Goal: Information Seeking & Learning: Learn about a topic

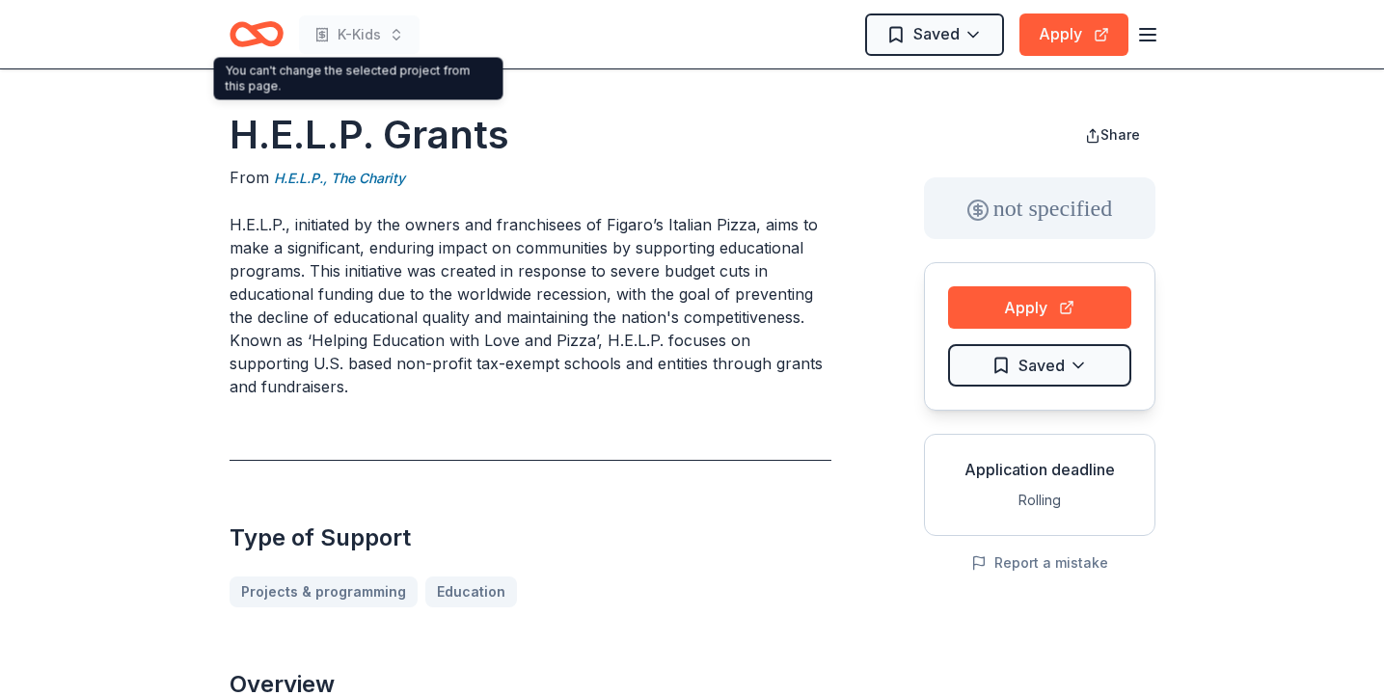
scroll to position [1625, 0]
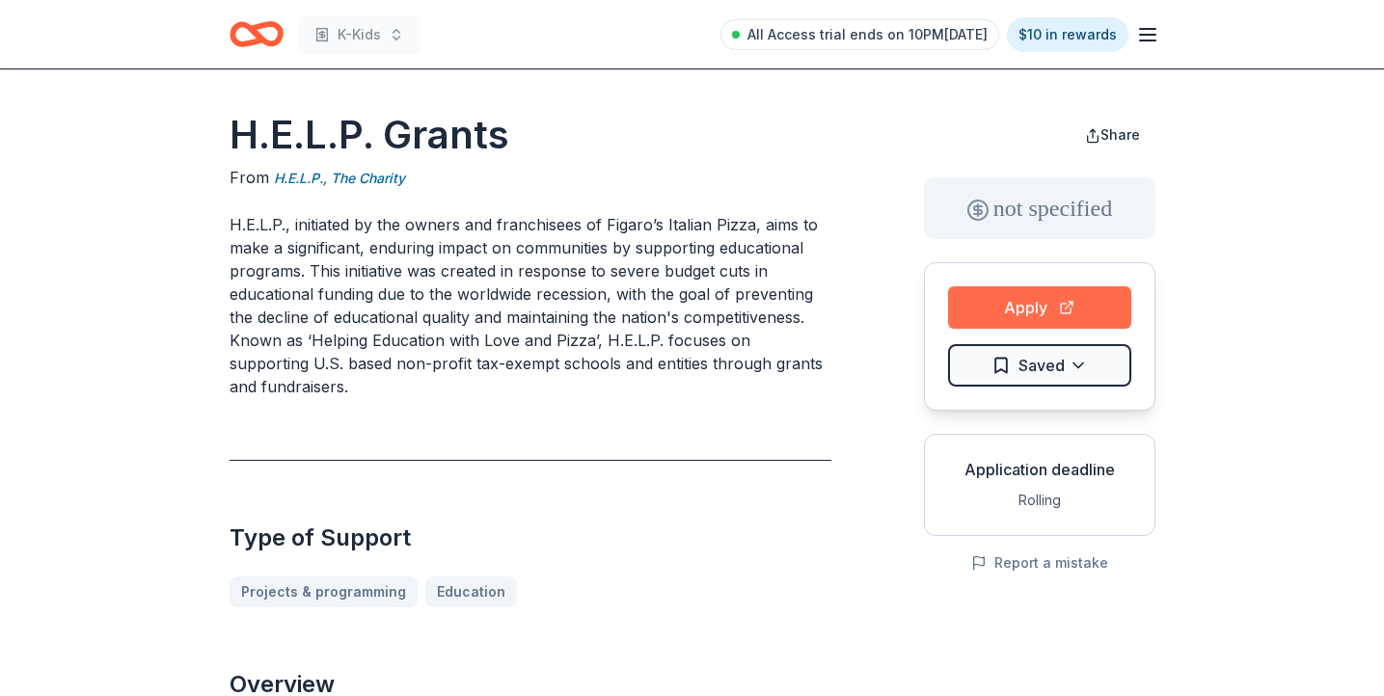
click at [995, 317] on button "Apply" at bounding box center [1039, 308] width 183 height 42
click at [249, 21] on icon "Home" at bounding box center [257, 34] width 54 height 45
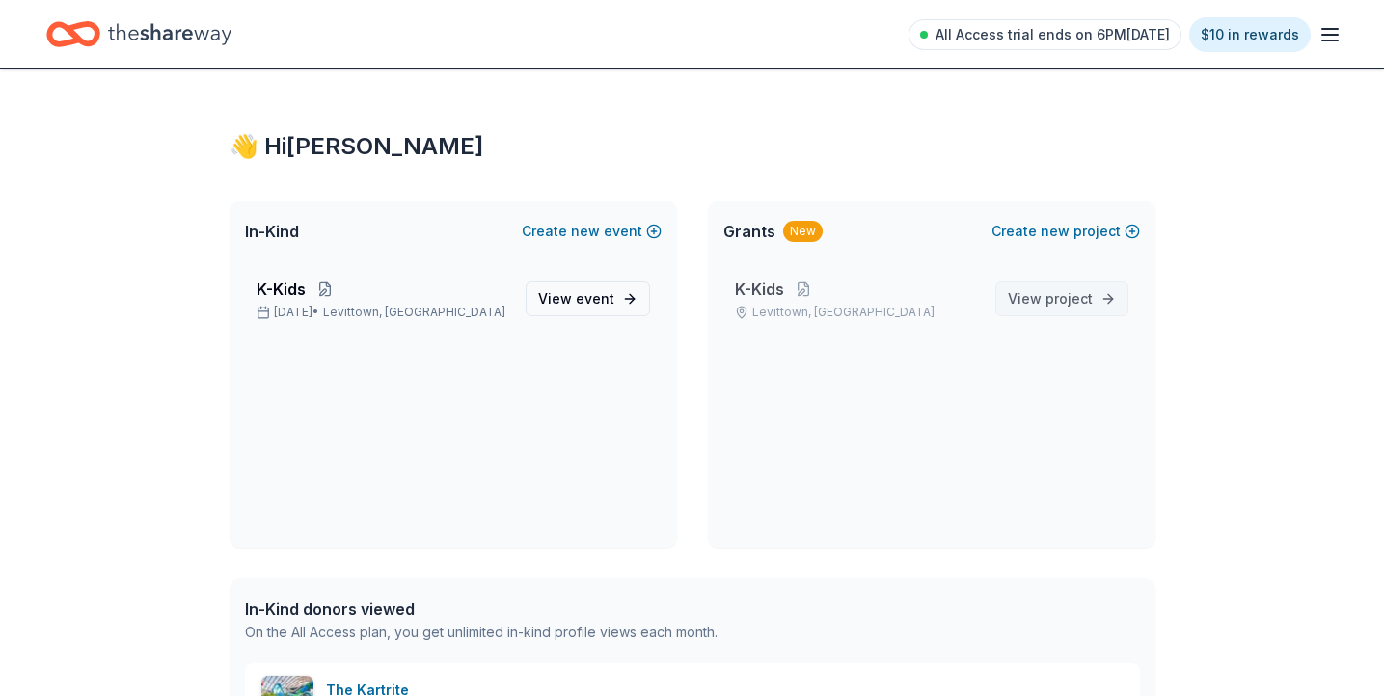
click at [1088, 310] on span "View project" at bounding box center [1050, 298] width 85 height 23
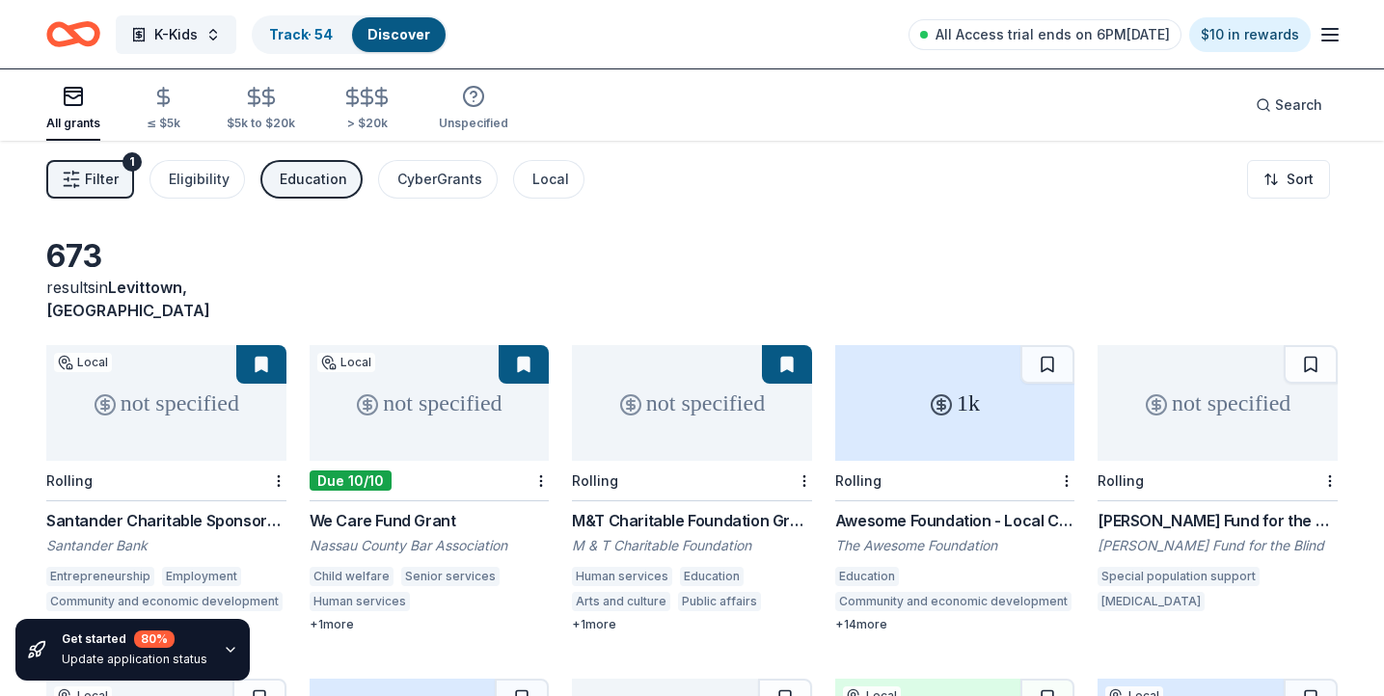
click at [96, 181] on span "Filter" at bounding box center [102, 179] width 34 height 23
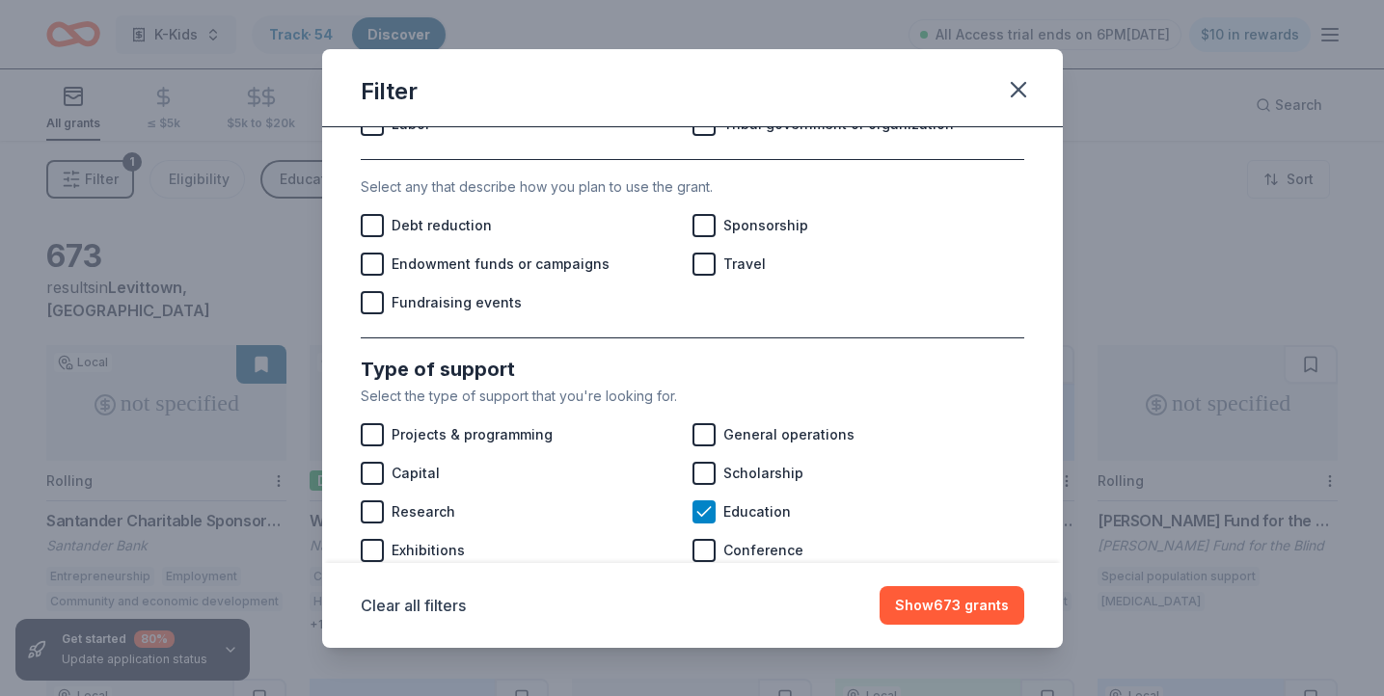
scroll to position [623, 0]
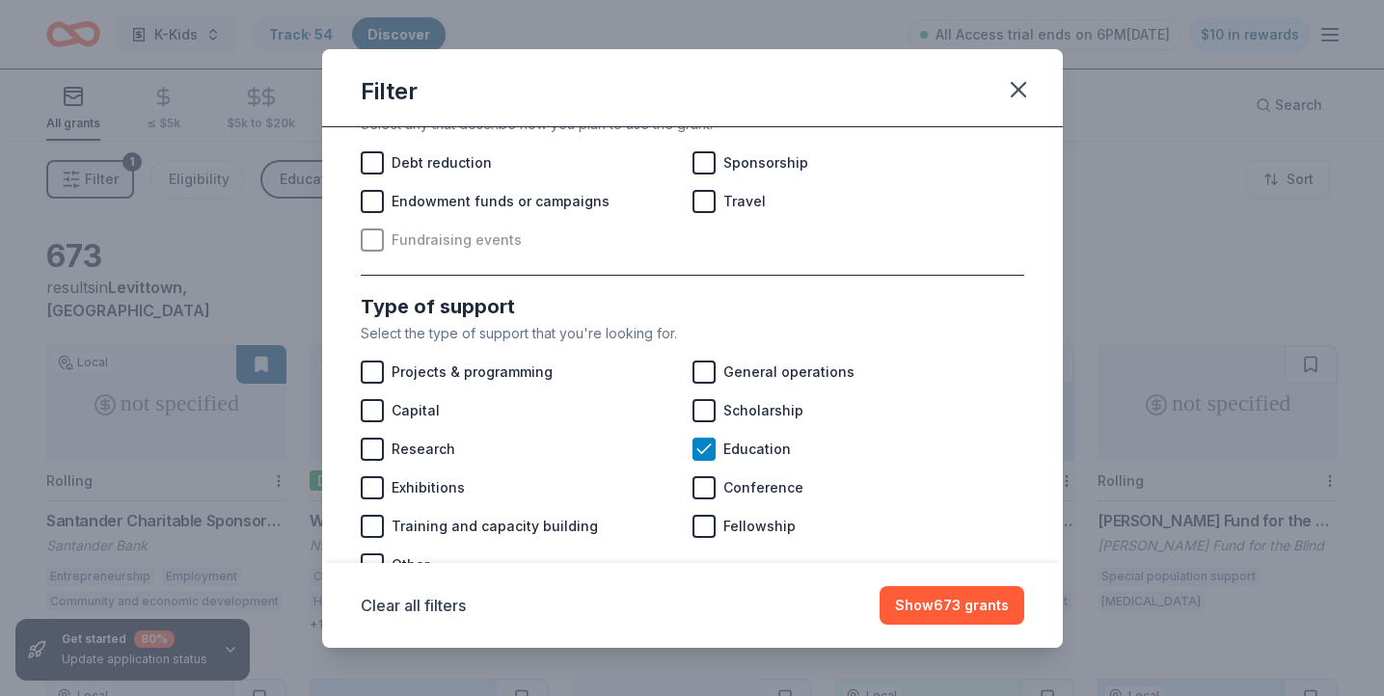
click at [477, 241] on span "Fundraising events" at bounding box center [457, 240] width 130 height 23
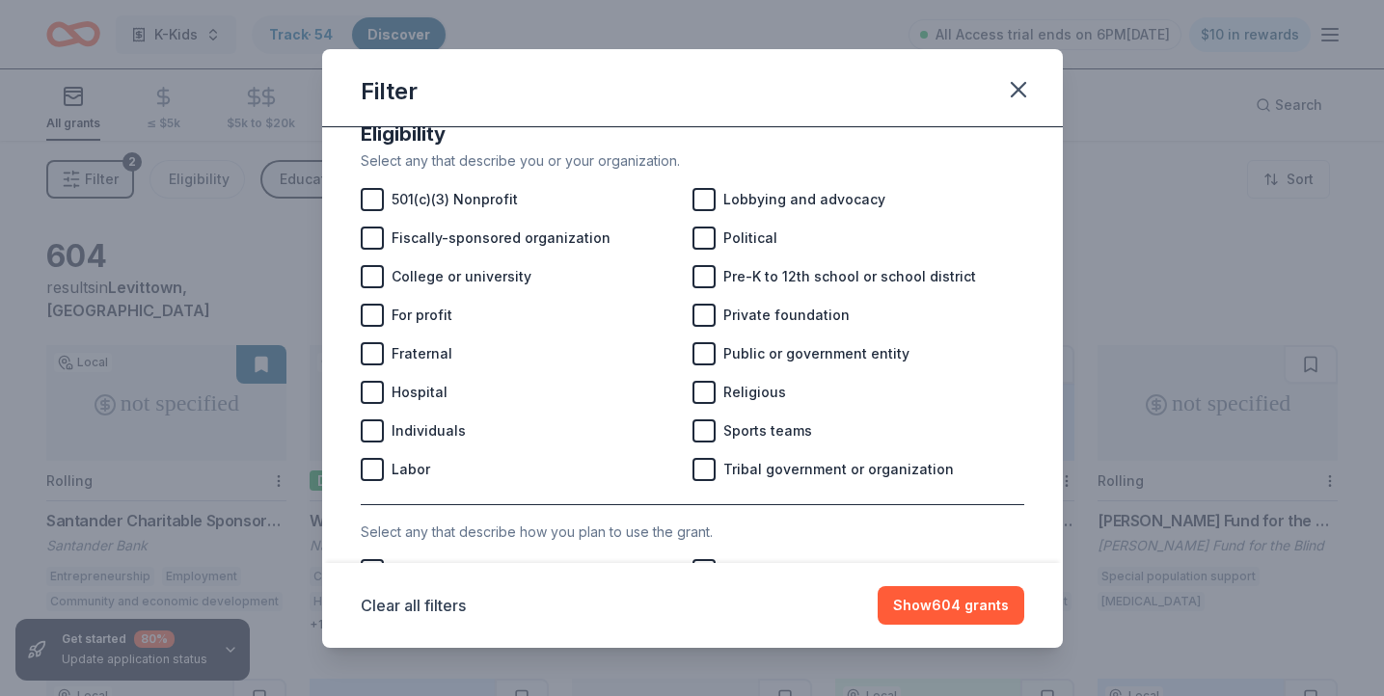
scroll to position [210, 0]
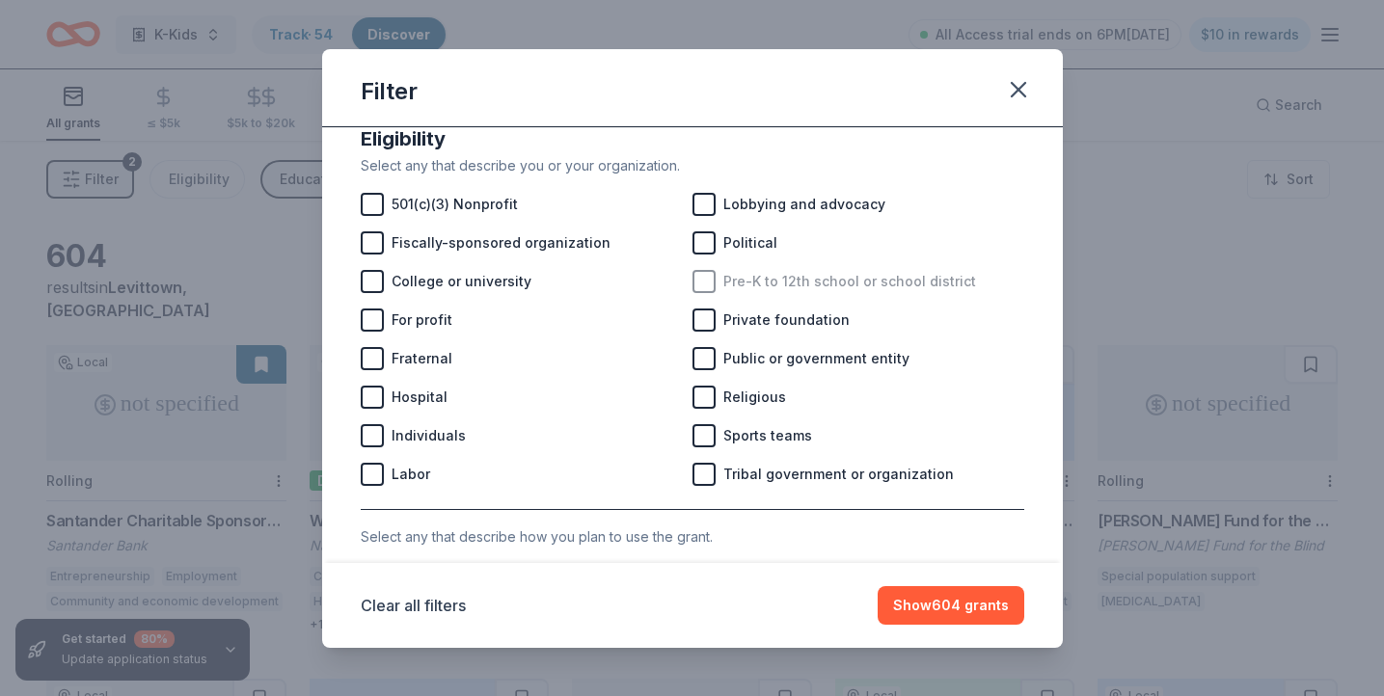
click at [708, 278] on div at bounding box center [704, 281] width 23 height 23
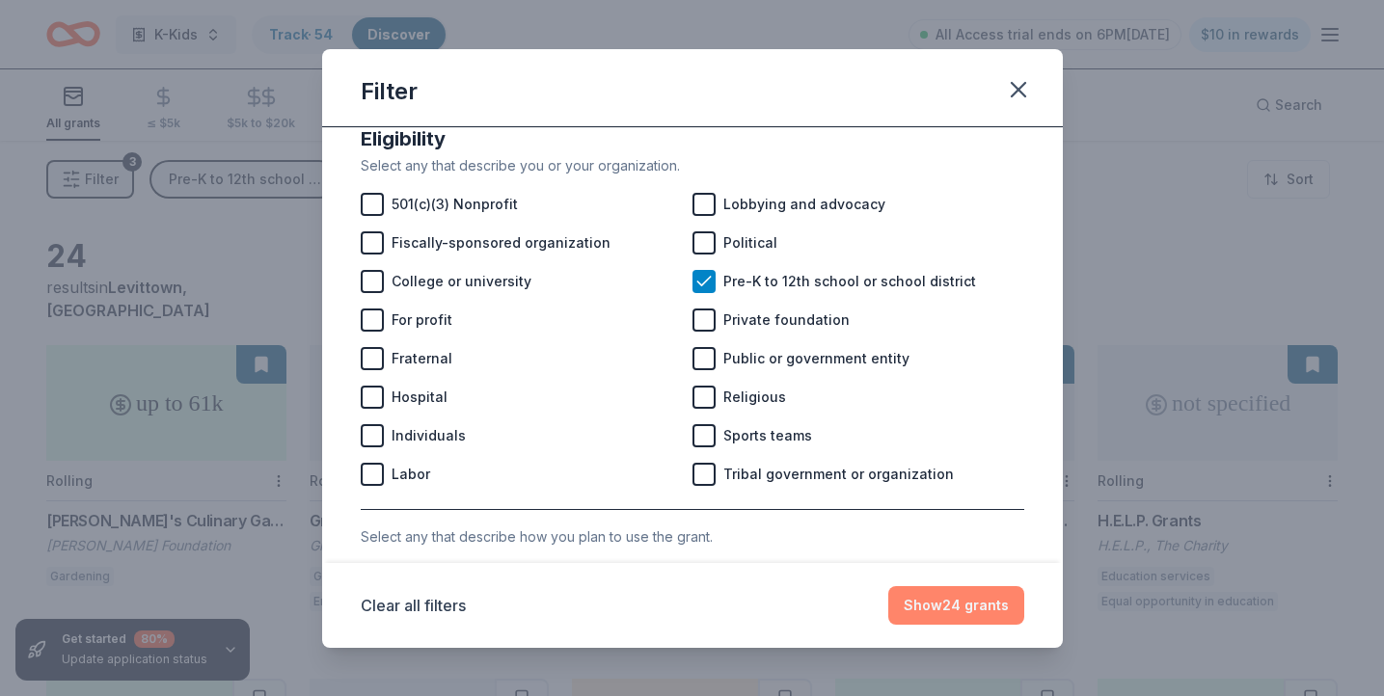
click at [926, 605] on button "Show 24 grants" at bounding box center [956, 606] width 136 height 39
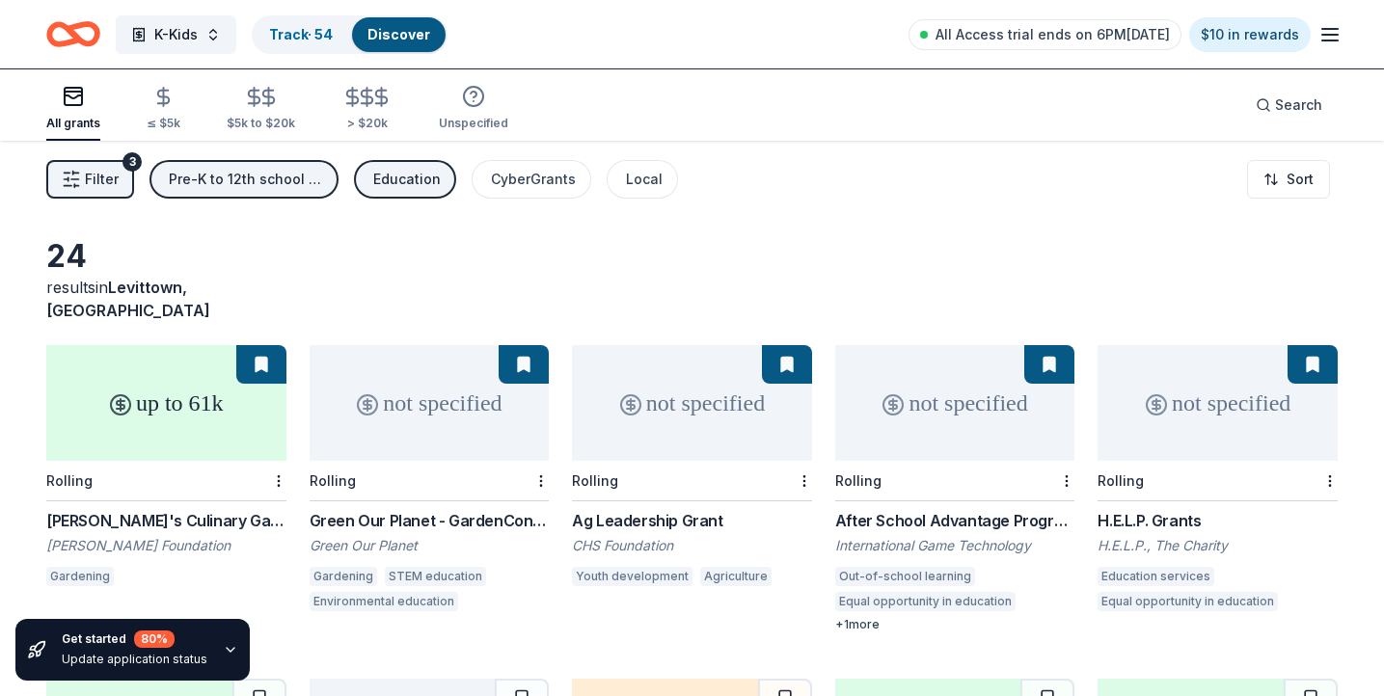
click at [897, 509] on div "After School Advantage Program" at bounding box center [955, 520] width 240 height 23
click at [642, 360] on div "not specified" at bounding box center [692, 403] width 240 height 116
click at [438, 345] on div "not specified" at bounding box center [430, 403] width 240 height 116
click at [194, 369] on div "up to 61k" at bounding box center [166, 403] width 240 height 116
click at [299, 185] on div "Pre-K to 12th school or school district" at bounding box center [246, 179] width 154 height 23
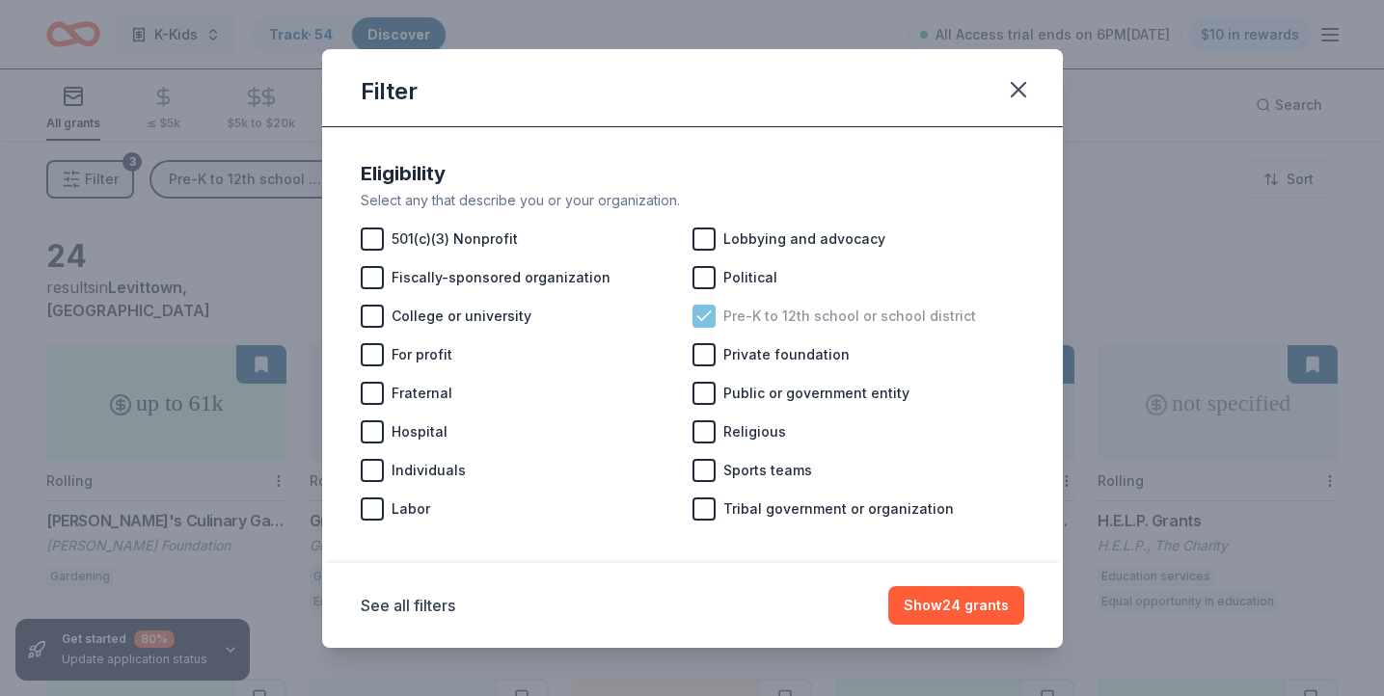
click at [704, 317] on icon at bounding box center [704, 316] width 19 height 19
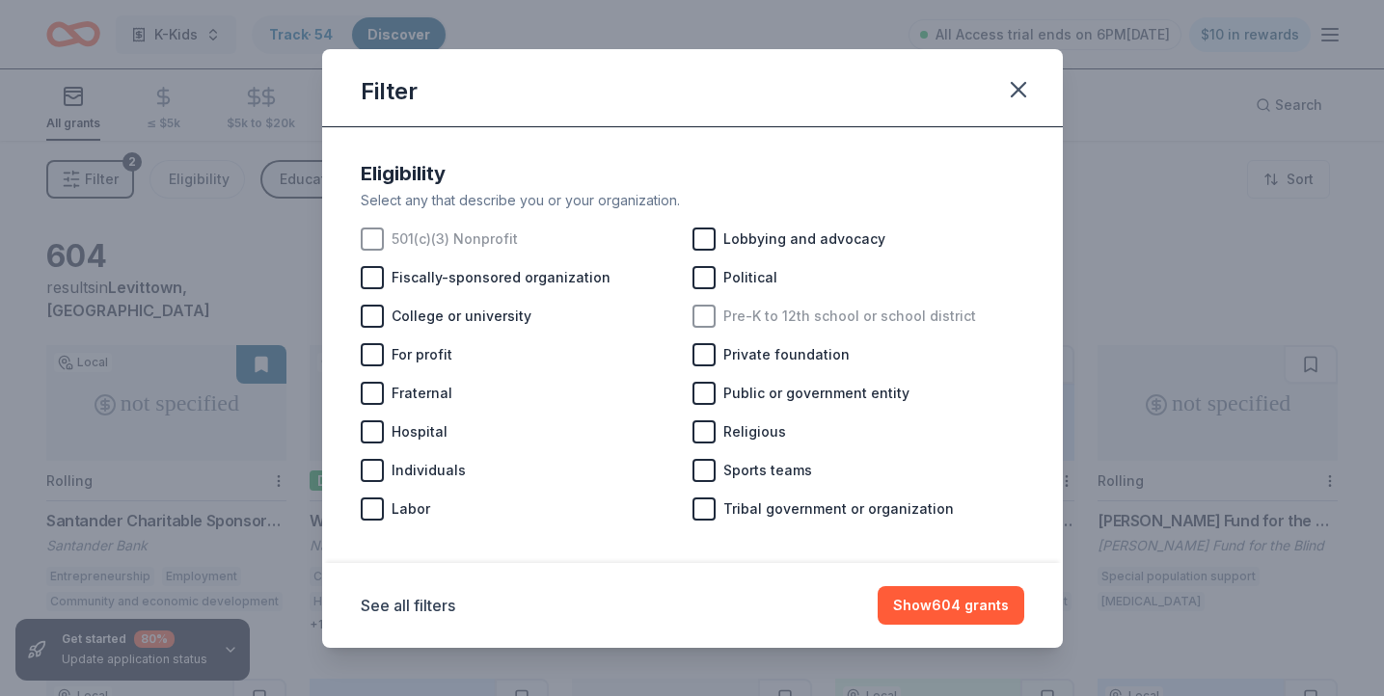
click at [491, 247] on span "501(c)(3) Nonprofit" at bounding box center [455, 239] width 126 height 23
click at [960, 615] on button "Show 490 grants" at bounding box center [951, 606] width 147 height 39
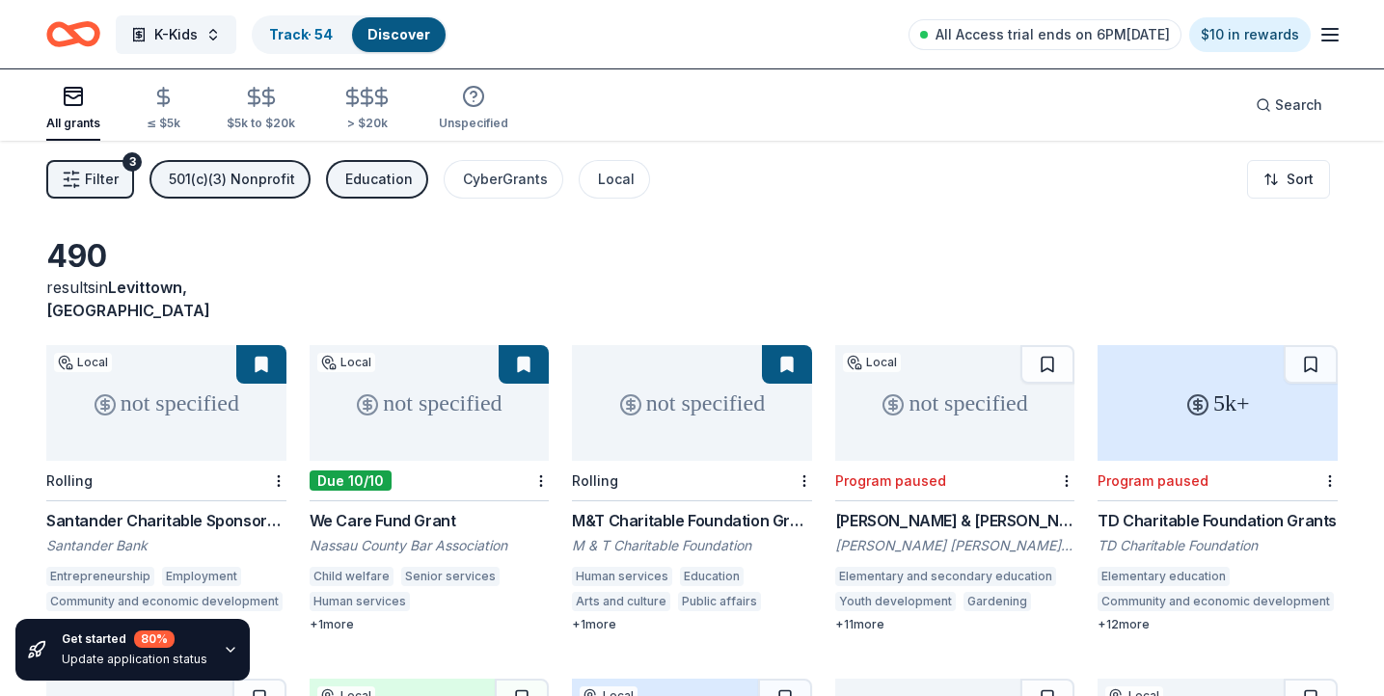
click at [451, 364] on div "not specified" at bounding box center [430, 403] width 240 height 116
click at [388, 183] on div "Education" at bounding box center [379, 179] width 68 height 23
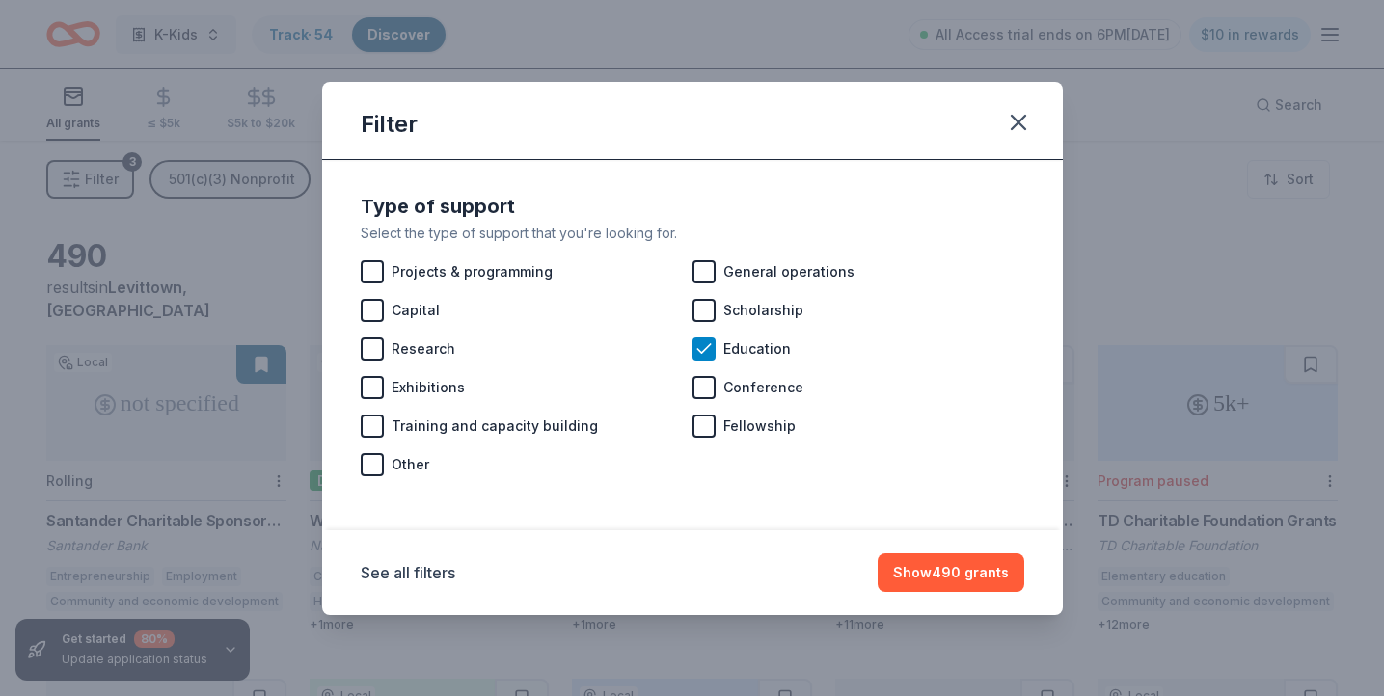
click at [1125, 225] on div "Filter Type of support Select the type of support that you're looking for. Proj…" at bounding box center [692, 348] width 1384 height 696
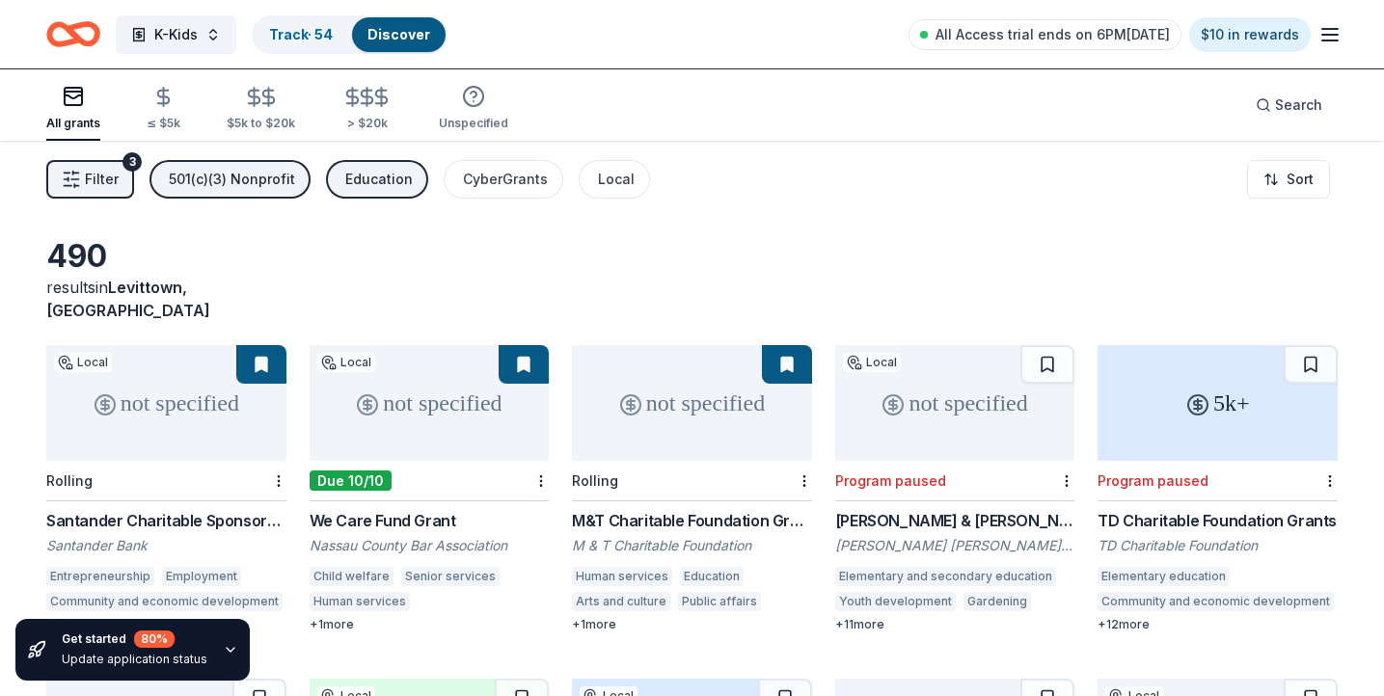
click at [390, 190] on div "Education" at bounding box center [379, 179] width 68 height 23
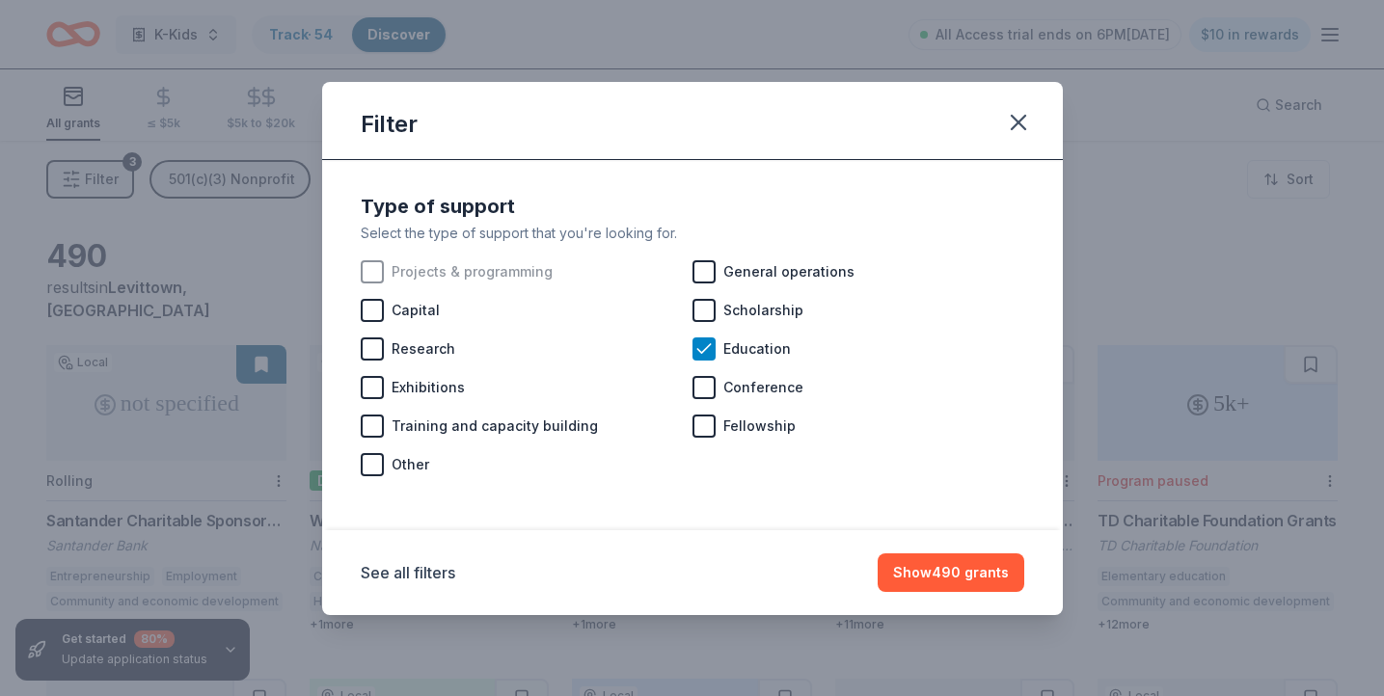
click at [404, 282] on span "Projects & programming" at bounding box center [472, 271] width 161 height 23
click at [511, 280] on span "Projects & programming" at bounding box center [472, 271] width 161 height 23
click at [954, 574] on button "Show 490 grants" at bounding box center [951, 573] width 147 height 39
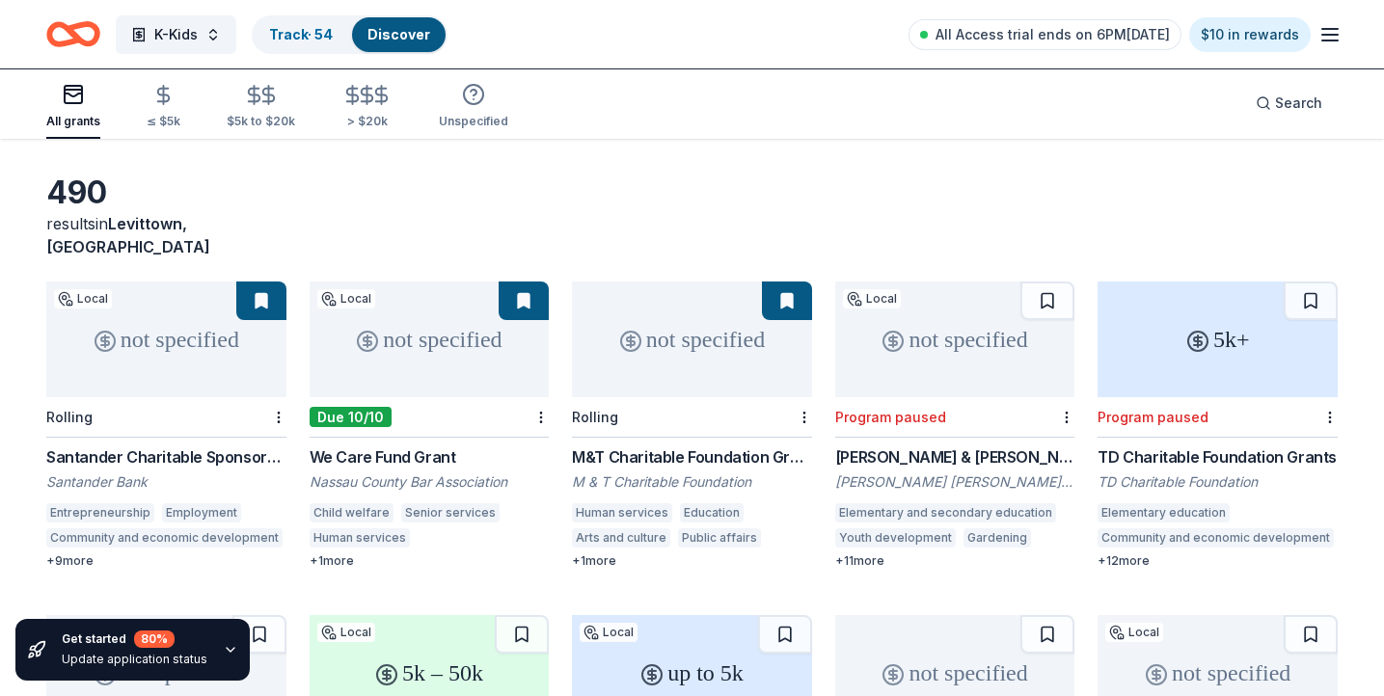
scroll to position [70, 0]
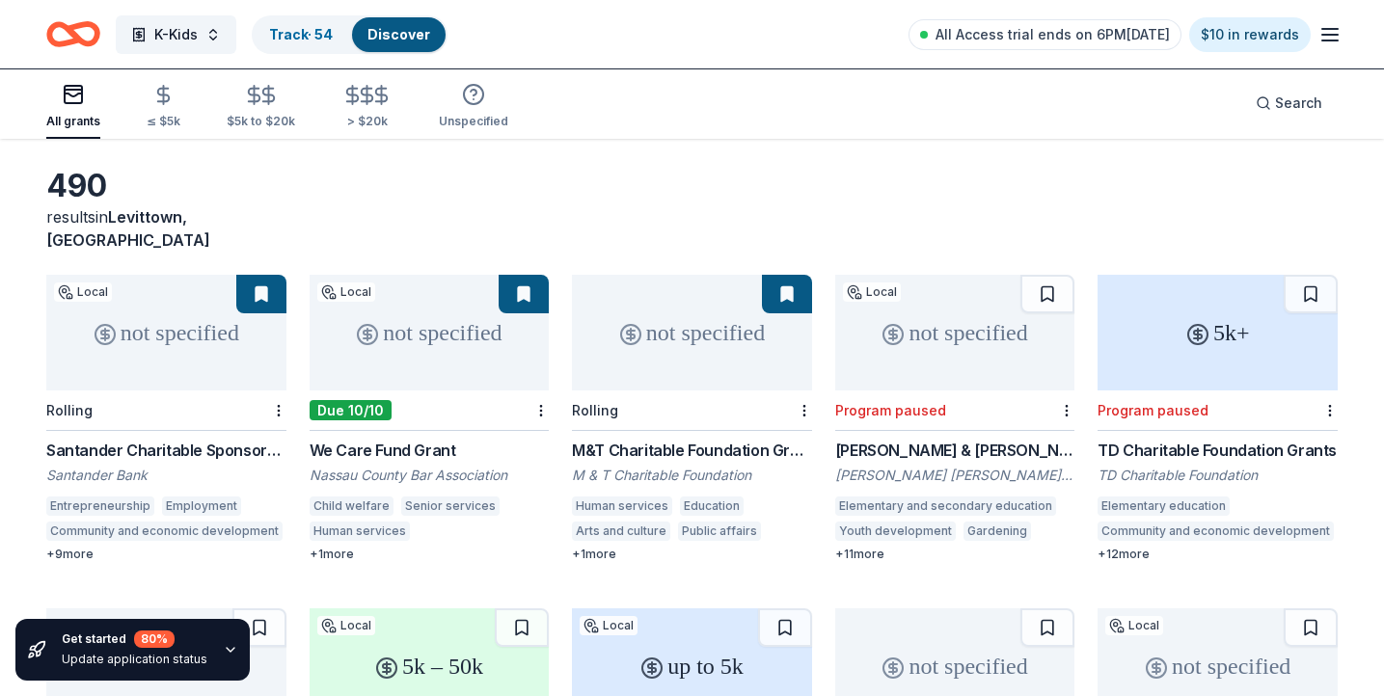
click at [233, 391] on div "Rolling" at bounding box center [166, 411] width 240 height 41
